Goal: Complete application form

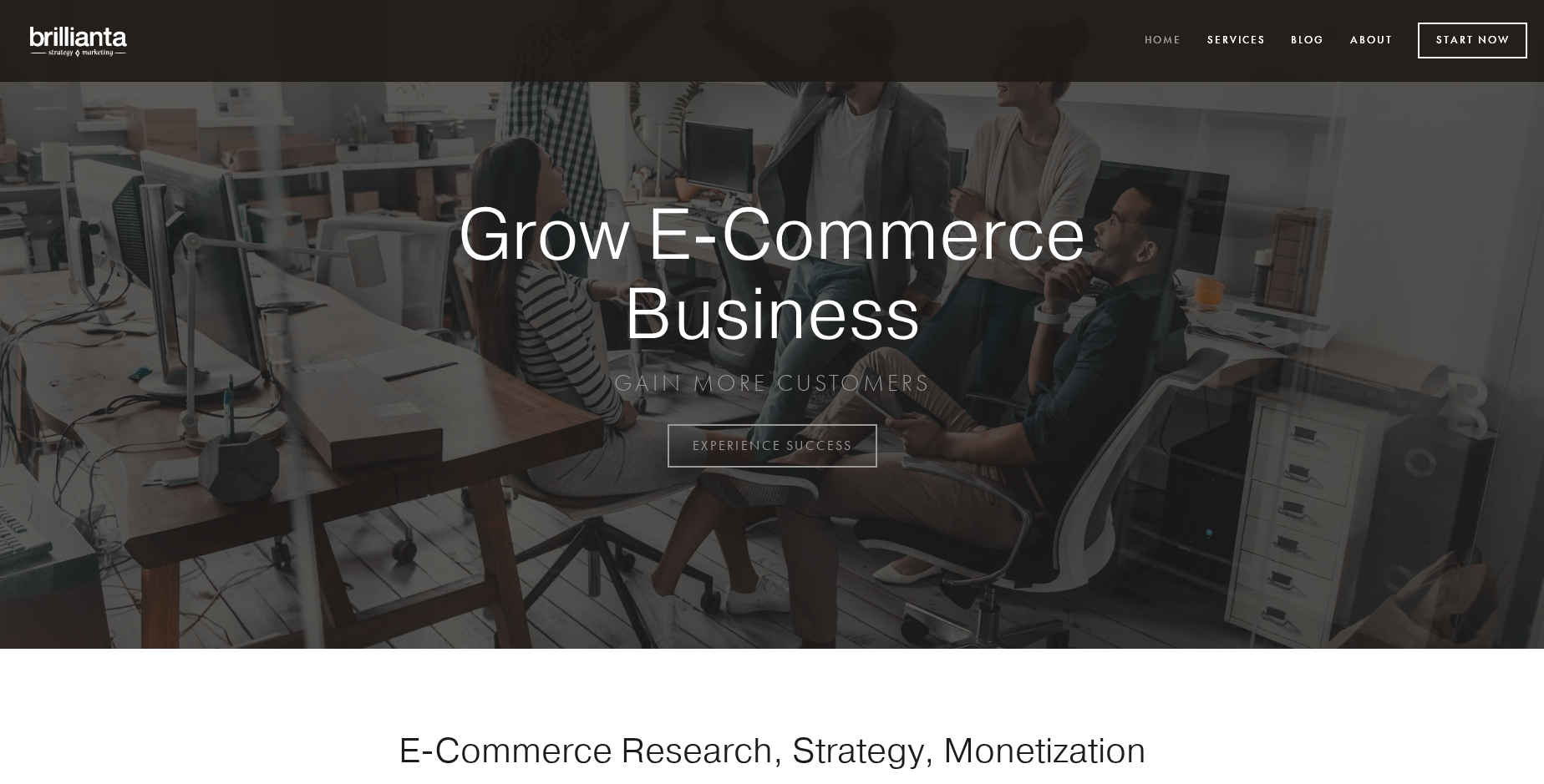
scroll to position [4377, 0]
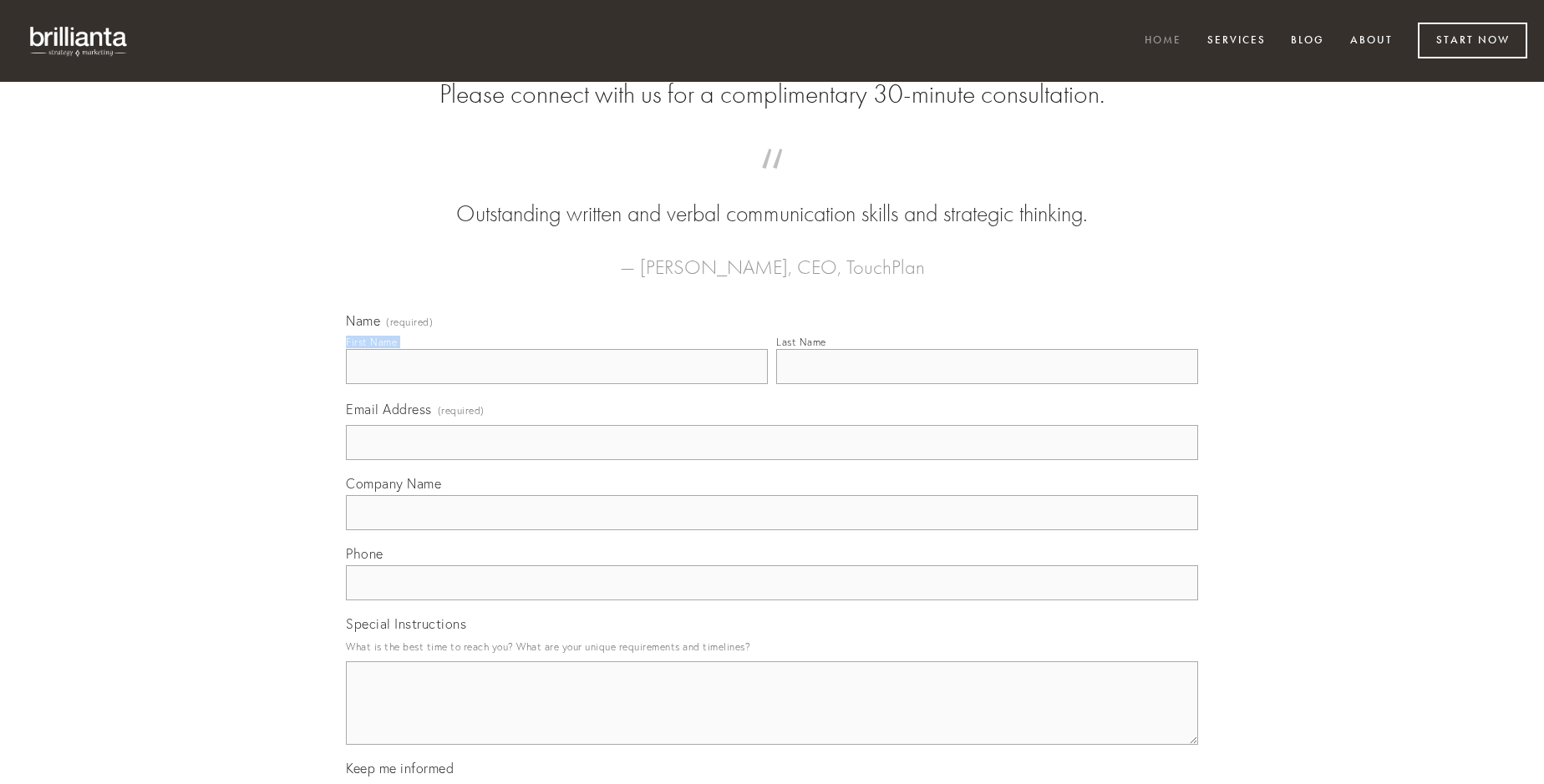
type input "[PERSON_NAME]"
click at [986, 384] on input "Last Name" at bounding box center [987, 367] width 422 height 35
type input "[PERSON_NAME]"
click at [772, 460] on input "Email Address (required)" at bounding box center [772, 442] width 853 height 35
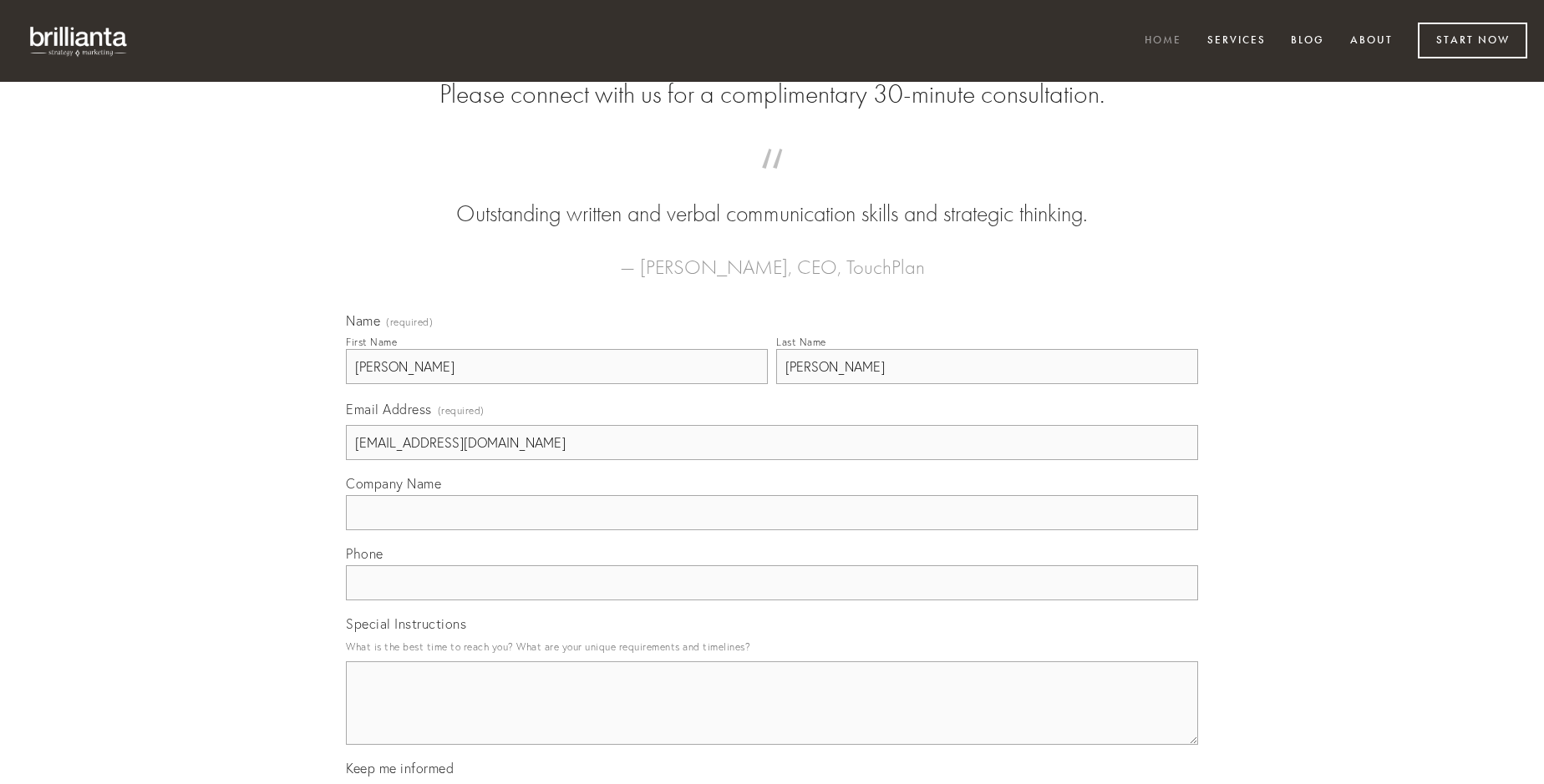
type input "[EMAIL_ADDRESS][DOMAIN_NAME]"
click at [772, 531] on input "Company Name" at bounding box center [772, 513] width 853 height 35
type input "utrum"
click at [772, 601] on input "text" at bounding box center [772, 583] width 853 height 35
click at [772, 719] on textarea "Special Instructions" at bounding box center [772, 703] width 853 height 84
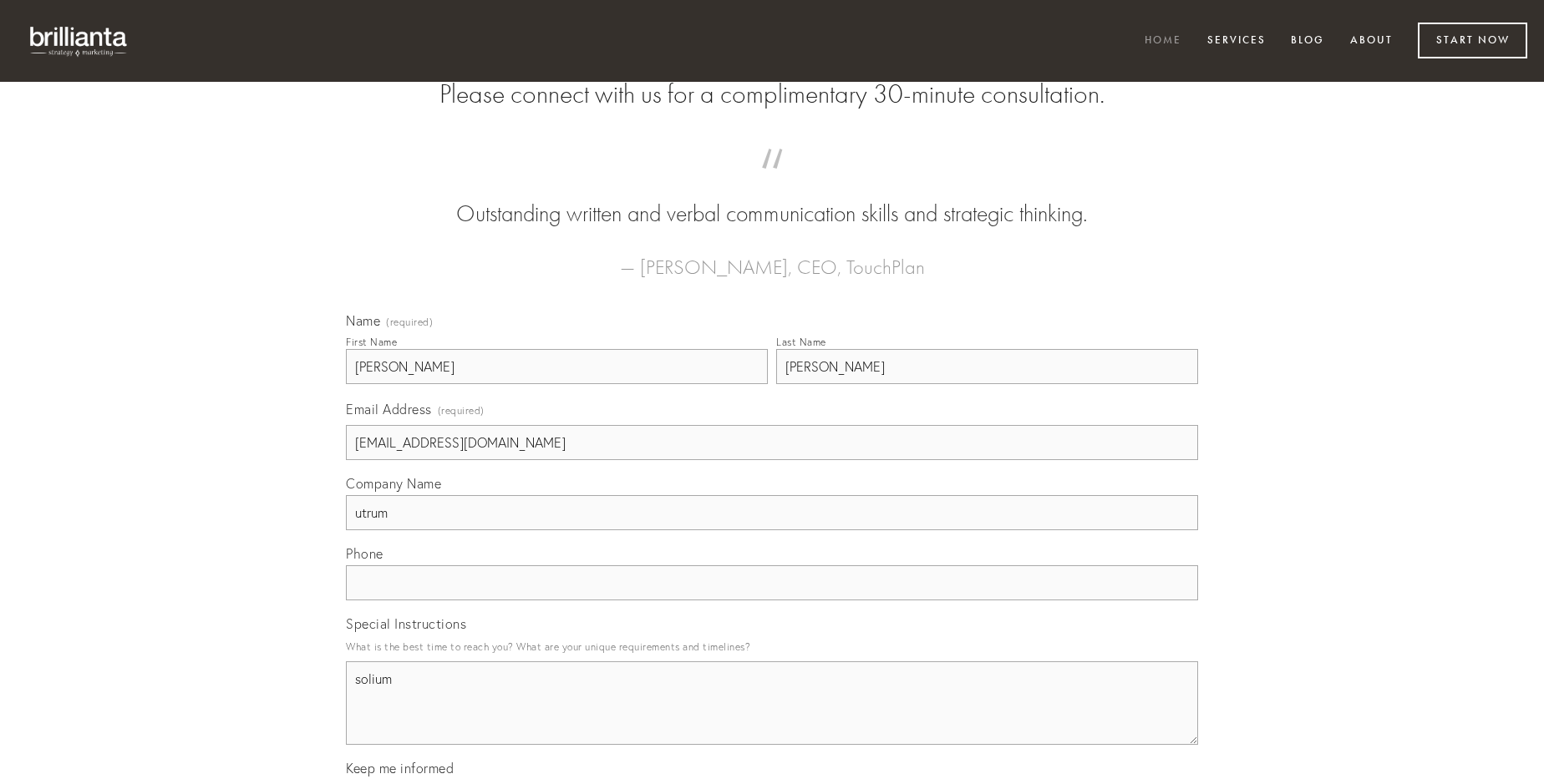
type textarea "solium"
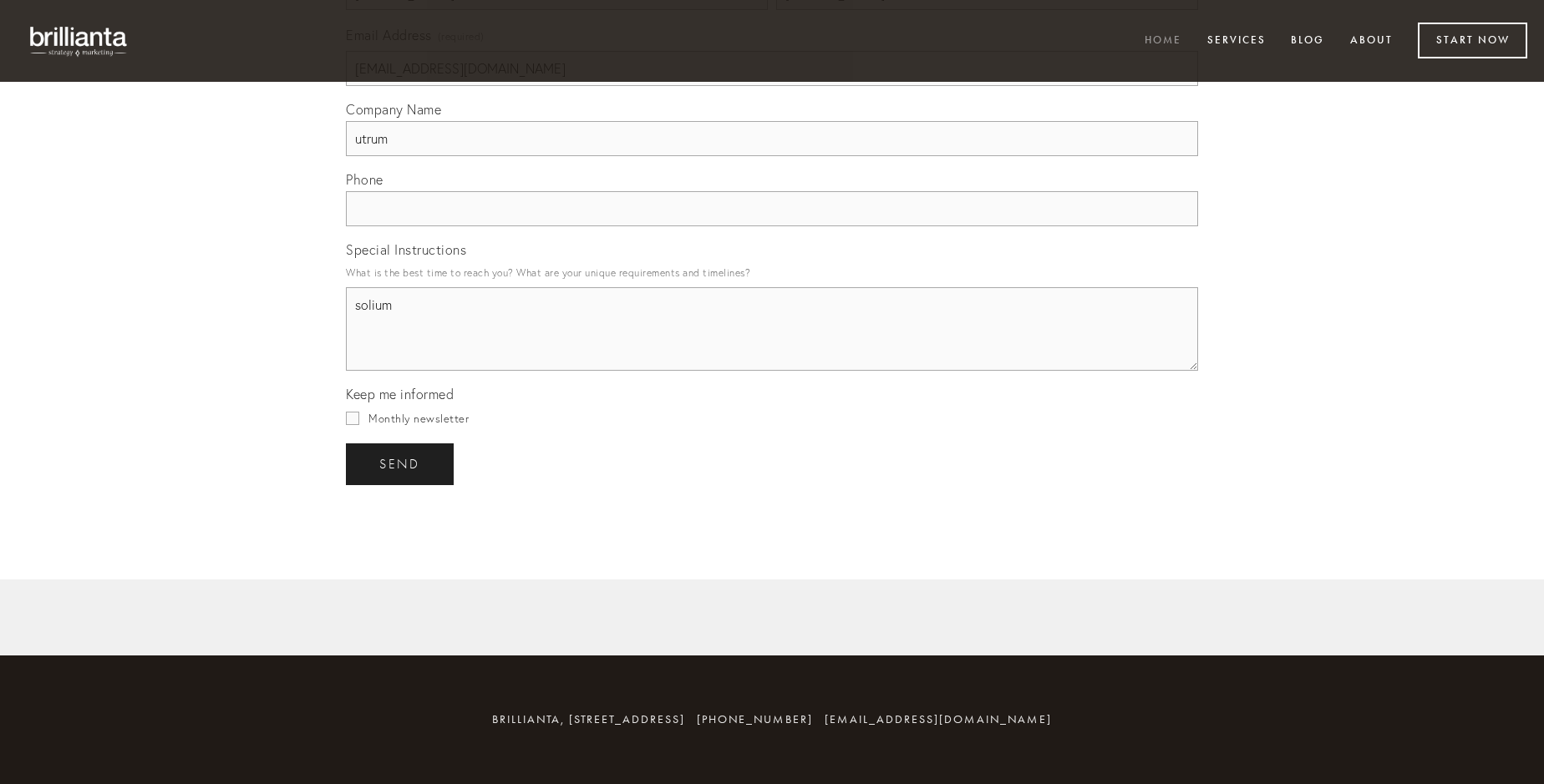
click at [401, 463] on span "send" at bounding box center [400, 464] width 41 height 15
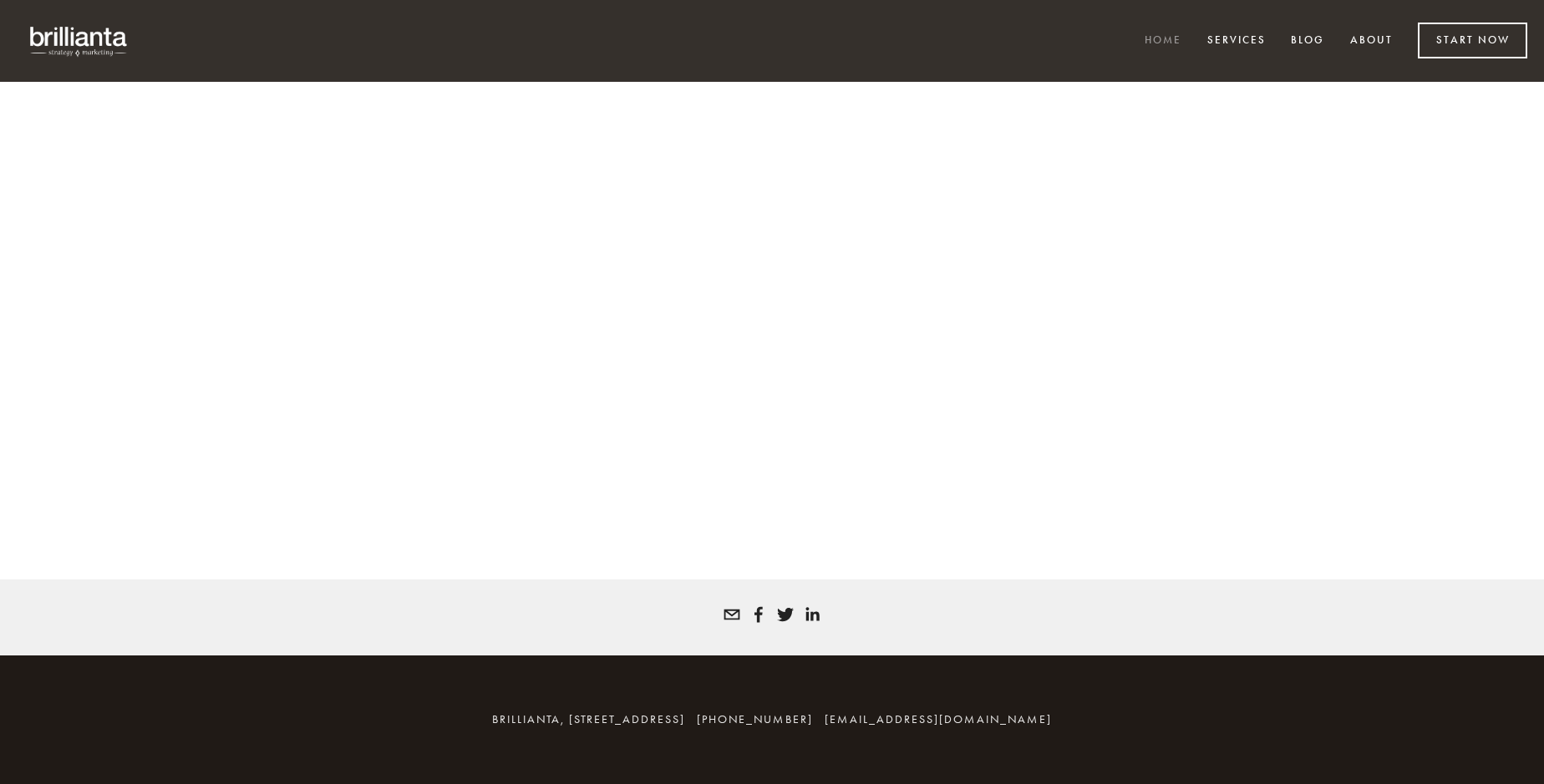
scroll to position [4355, 0]
